Goal: Transaction & Acquisition: Purchase product/service

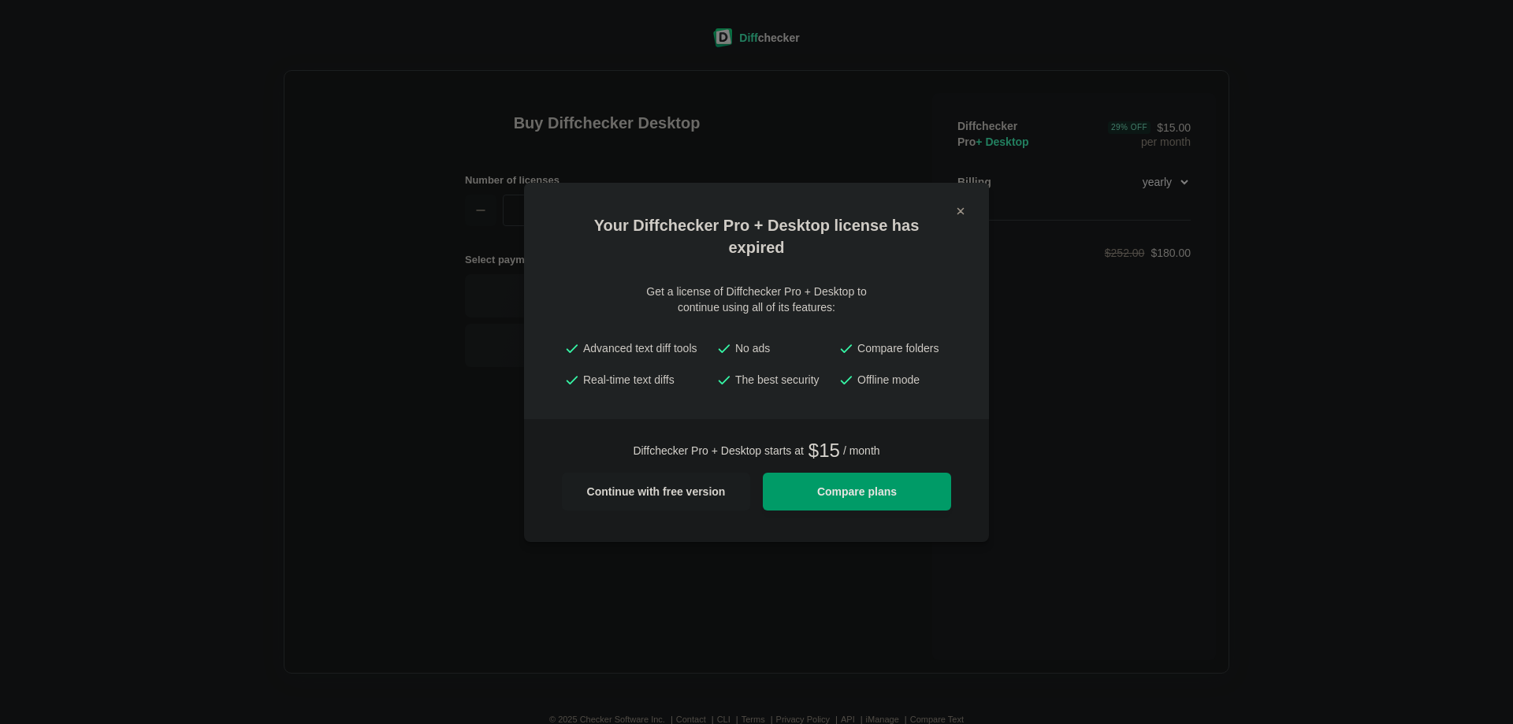
select select "desktop-yearly-180"
click at [878, 497] on span "Compare plans" at bounding box center [856, 491] width 169 height 11
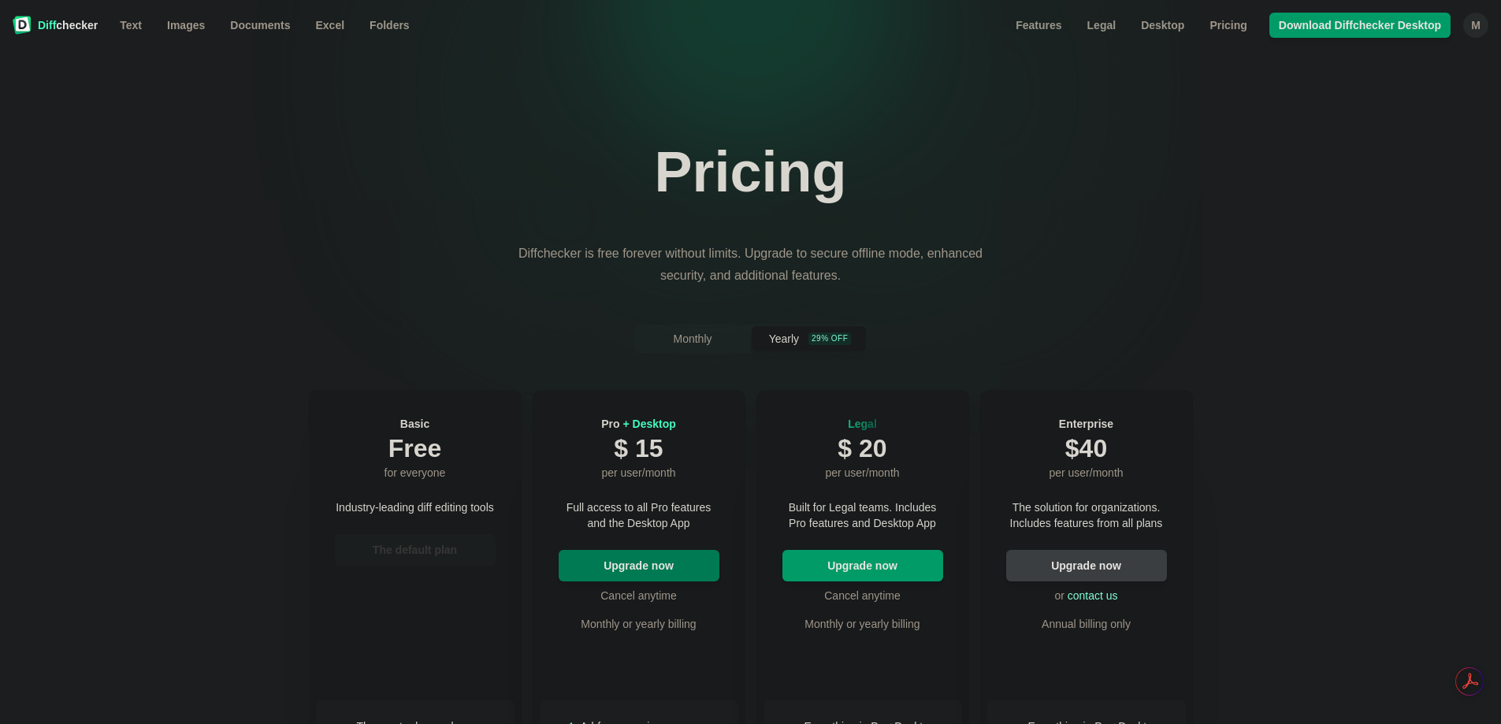
click at [679, 575] on button "Upgrade now" at bounding box center [639, 566] width 161 height 32
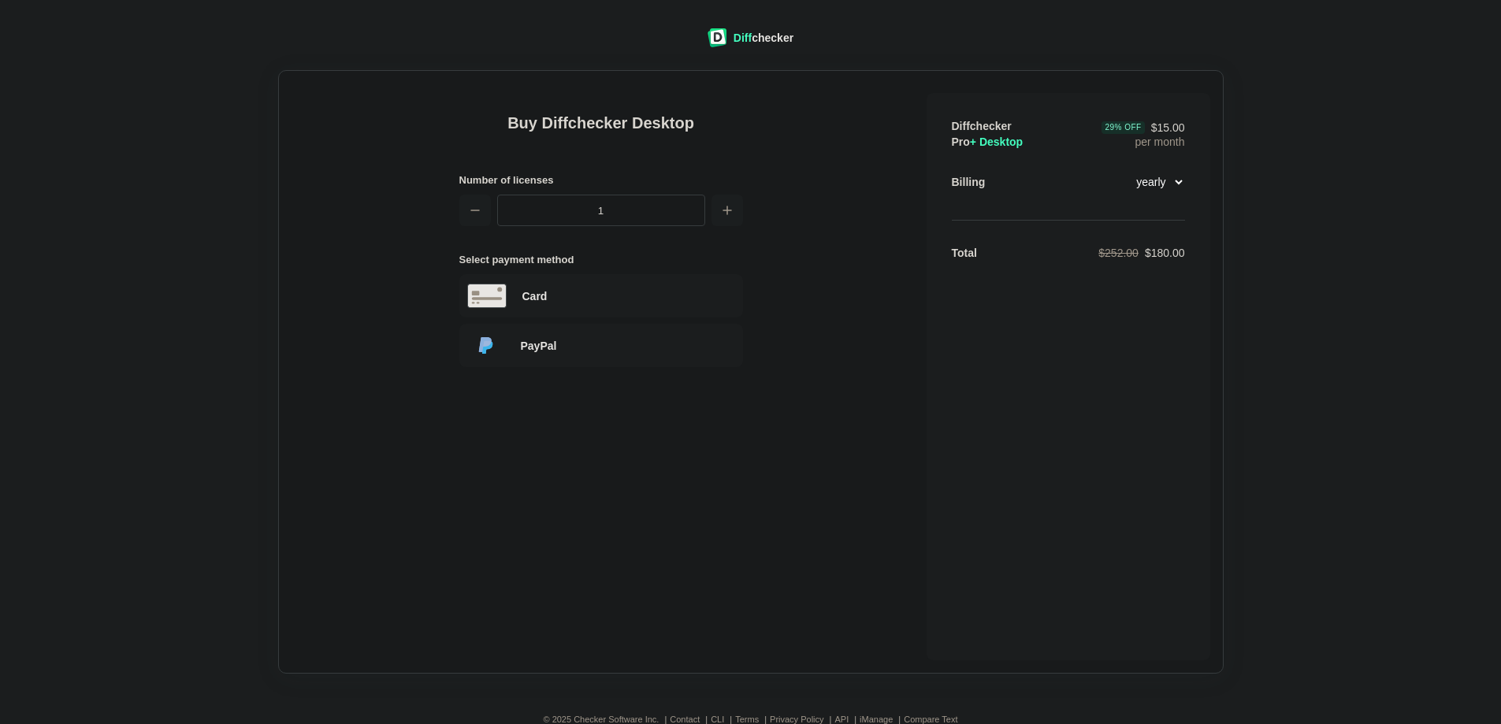
click at [1178, 180] on select "monthly yearly" at bounding box center [1152, 182] width 68 height 27
select select "desktop-monthly-21"
click at [1118, 169] on select "monthly yearly" at bounding box center [1152, 182] width 68 height 27
